Goal: Information Seeking & Learning: Learn about a topic

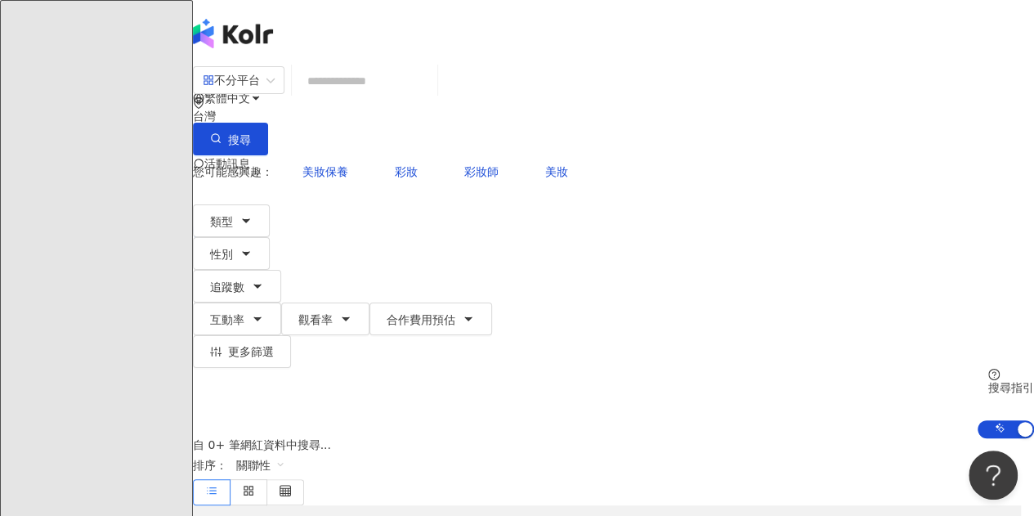
type input "**********"
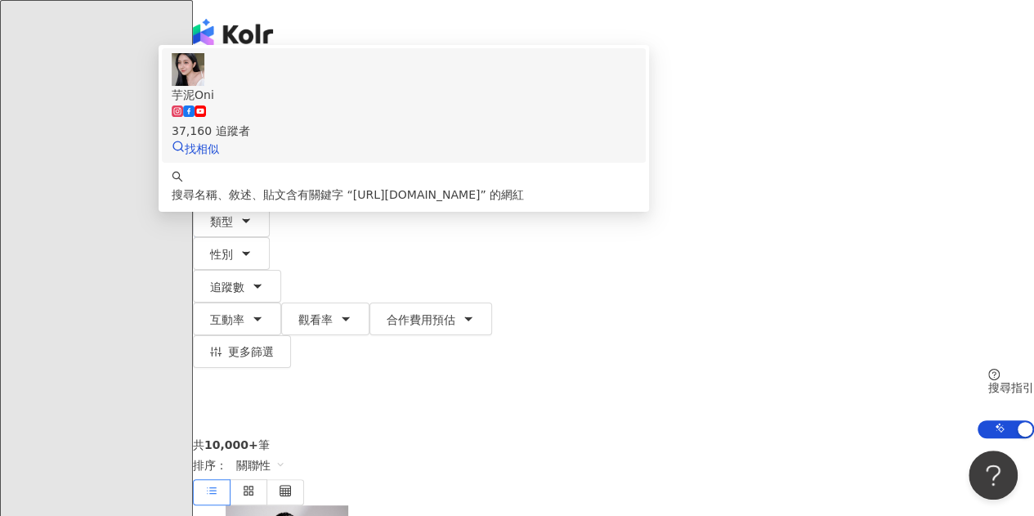
click at [481, 140] on div "37,160 追蹤者" at bounding box center [404, 122] width 464 height 36
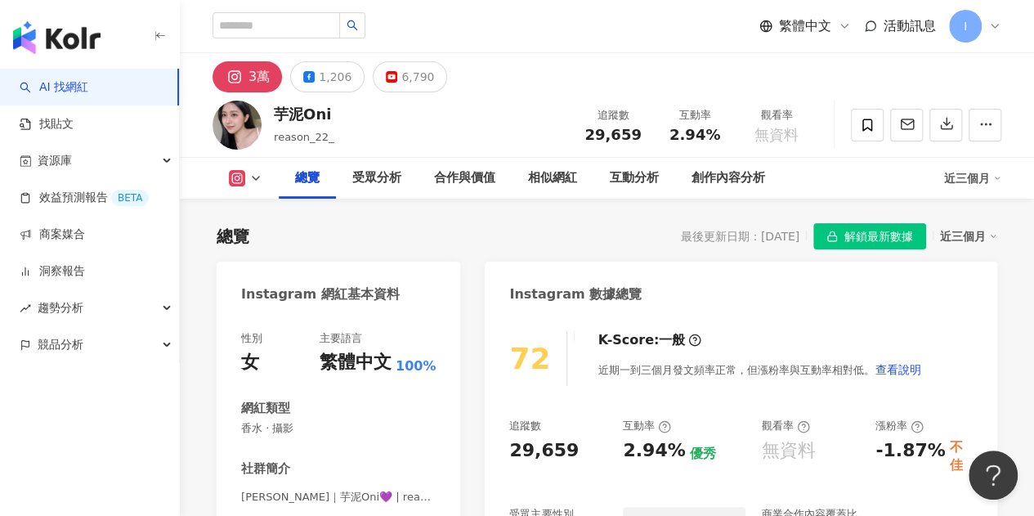
scroll to position [327, 0]
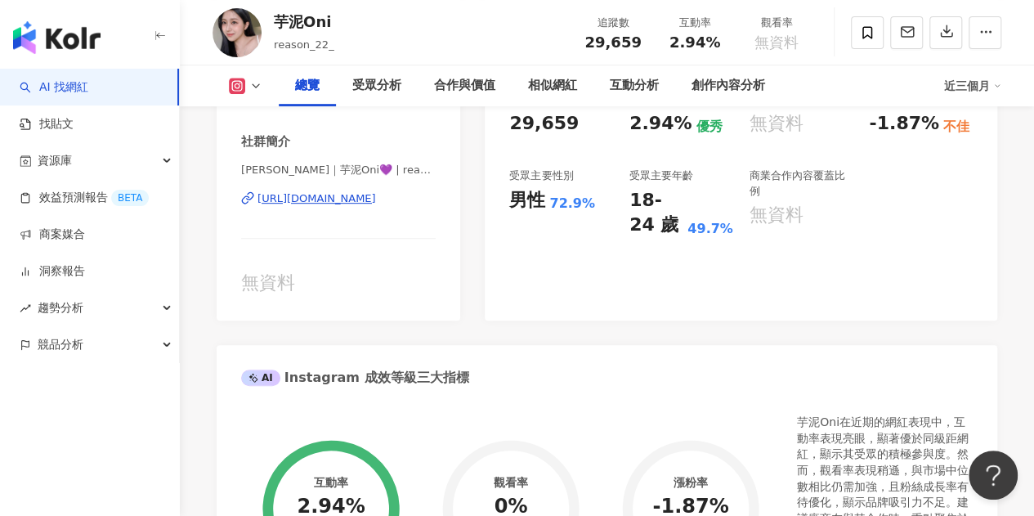
click at [593, 209] on div "男性 72.9%" at bounding box center [561, 200] width 104 height 25
